Goal: Transaction & Acquisition: Subscribe to service/newsletter

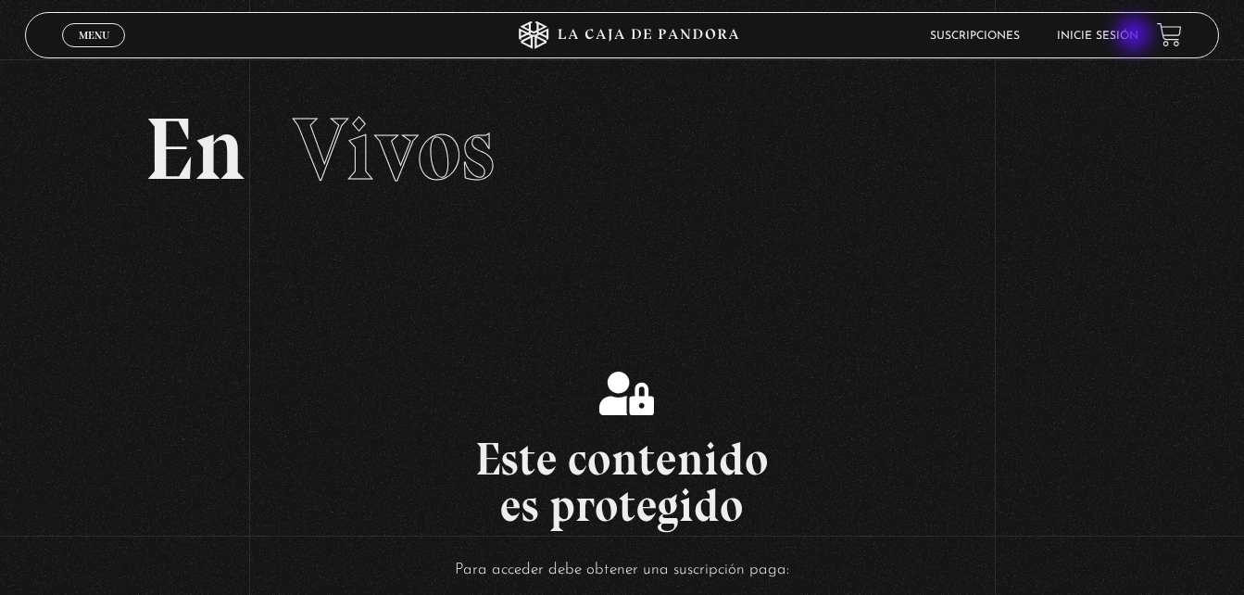
click at [1136, 36] on link "Inicie sesión" at bounding box center [1098, 36] width 82 height 11
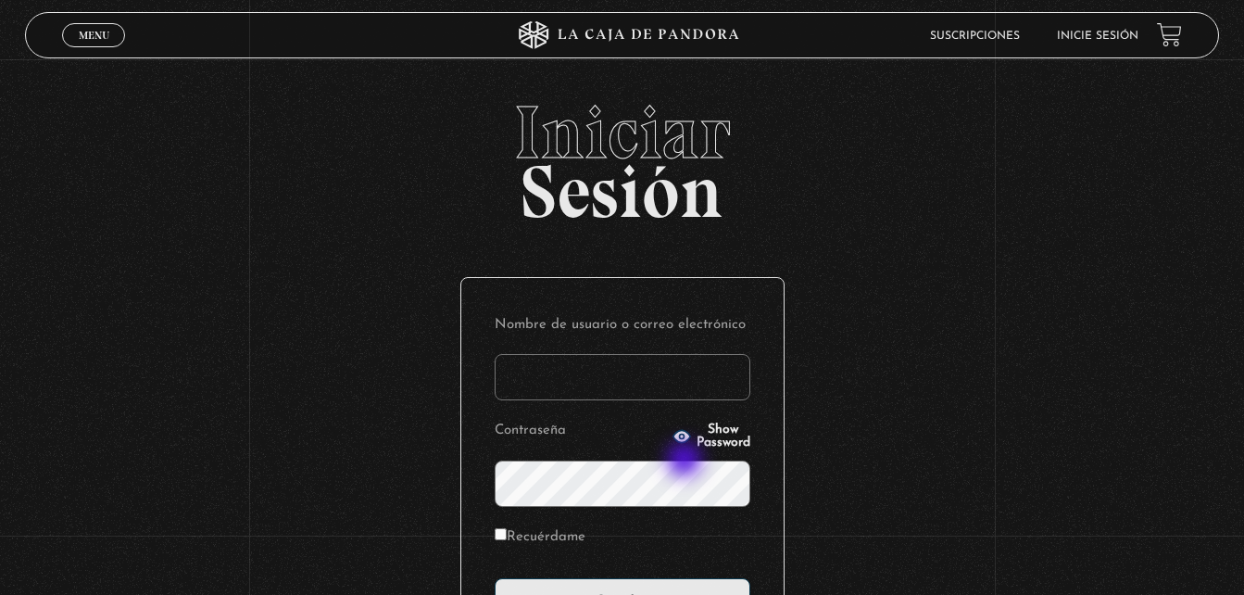
scroll to position [220, 0]
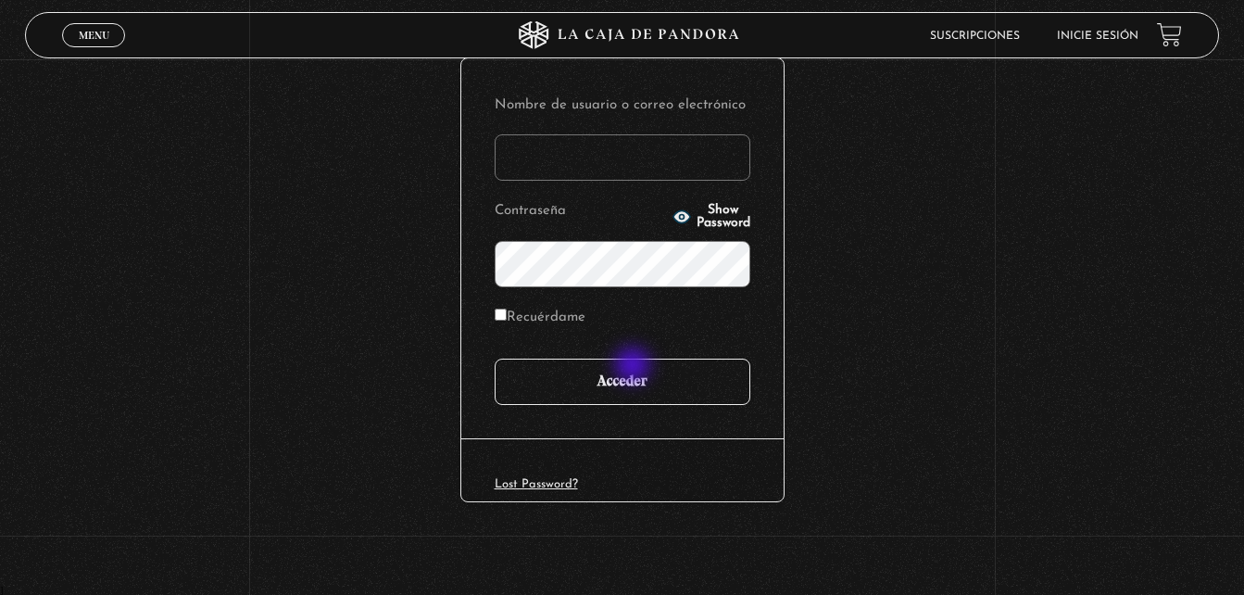
type input "khbrizuela@gmail.com"
click at [629, 358] on input "Acceder" at bounding box center [623, 381] width 256 height 46
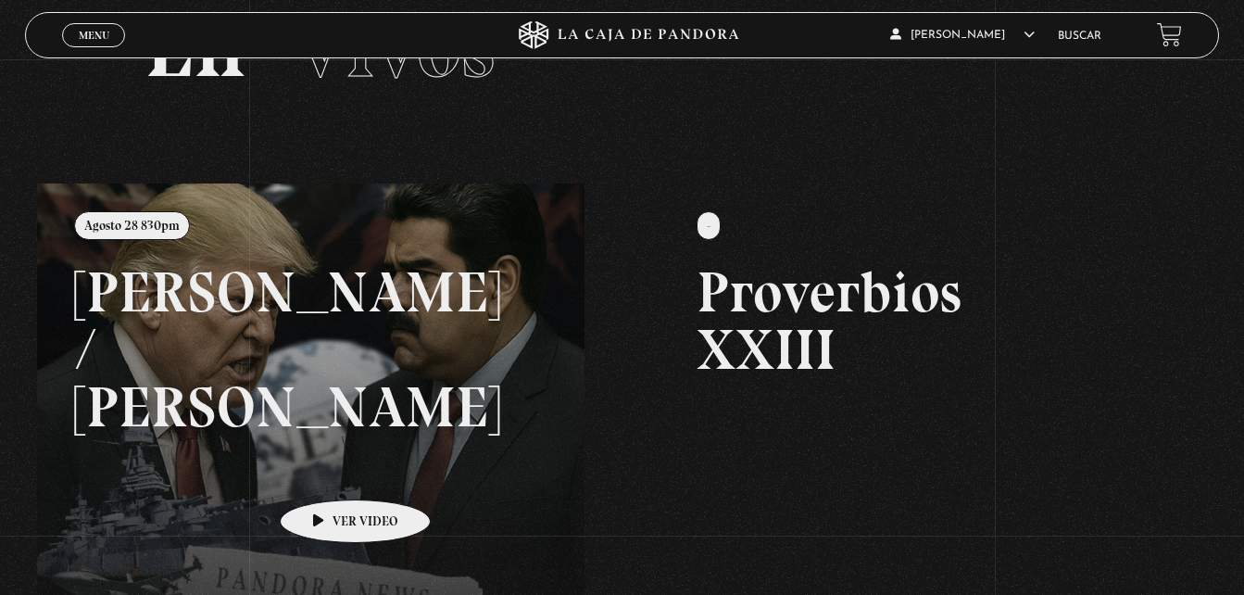
scroll to position [278, 0]
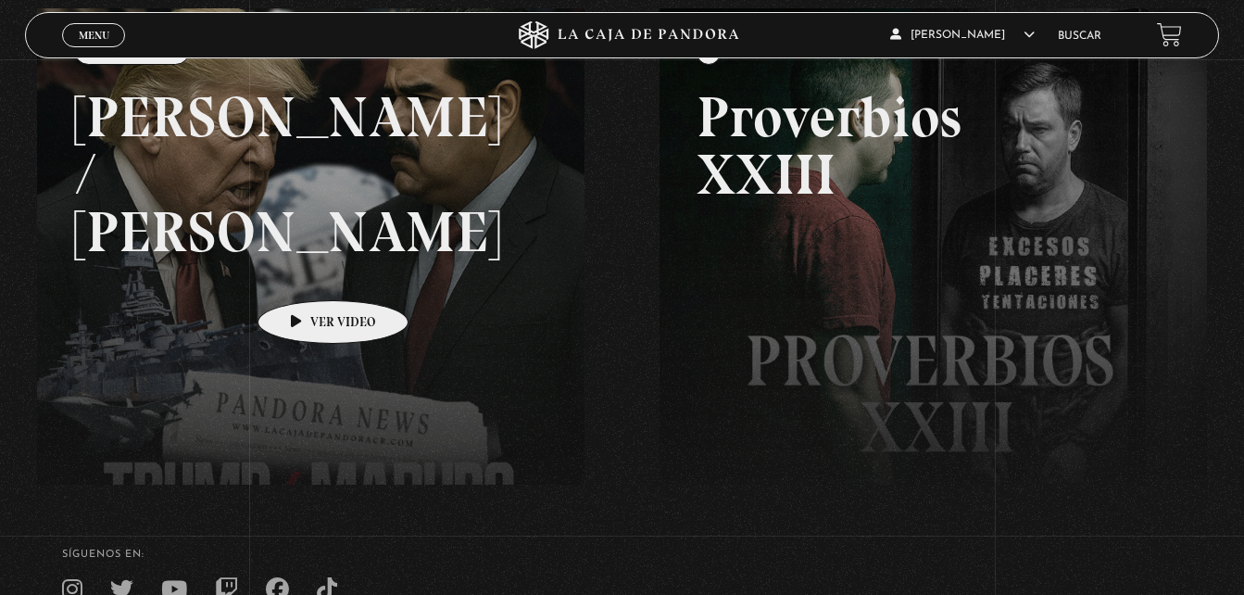
click at [304, 272] on link at bounding box center [659, 305] width 1244 height 595
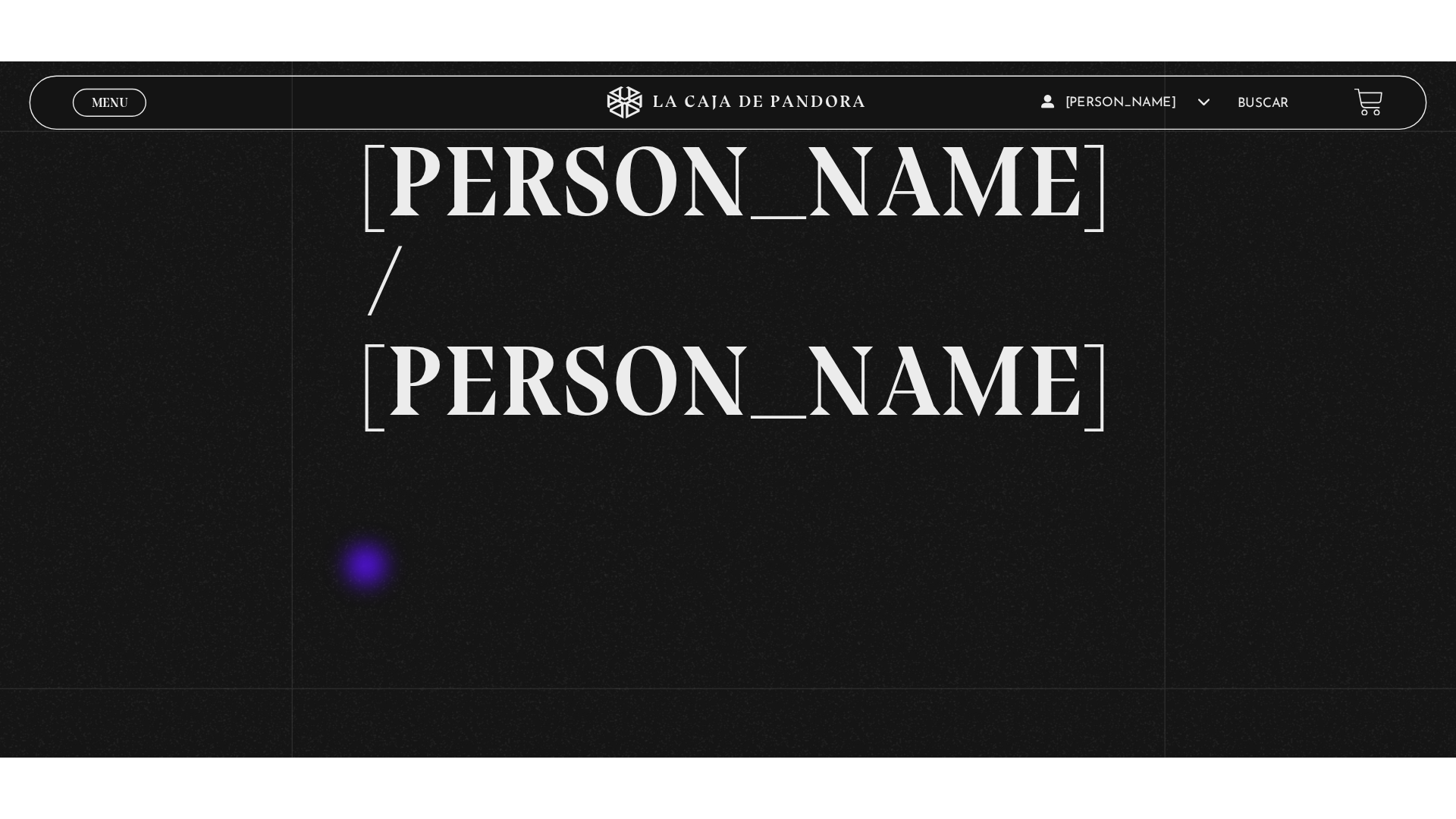
scroll to position [152, 0]
